Goal: Task Accomplishment & Management: Manage account settings

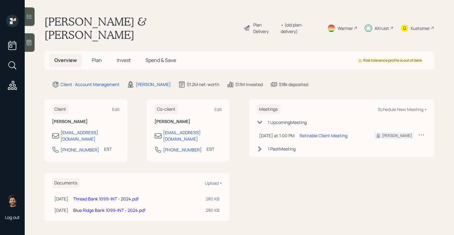
click at [125, 57] on span "Invest" at bounding box center [124, 60] width 14 height 7
